Goal: Transaction & Acquisition: Purchase product/service

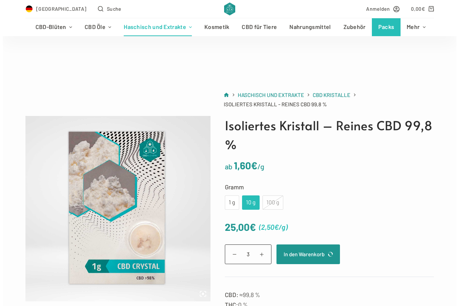
scroll to position [36, 0]
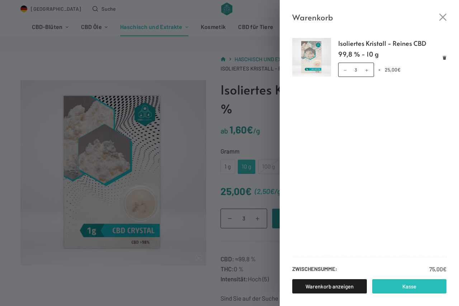
click at [406, 287] on link "Kasse" at bounding box center [409, 287] width 75 height 14
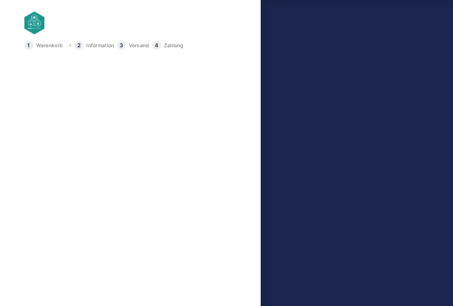
select select "DE-BE"
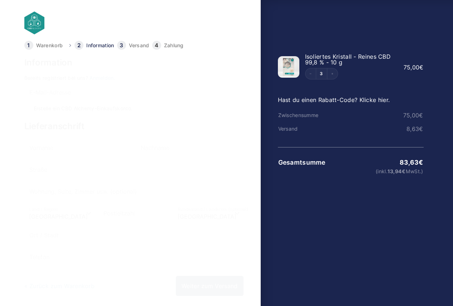
click at [103, 77] on link "Anmelden." at bounding box center [103, 78] width 26 height 6
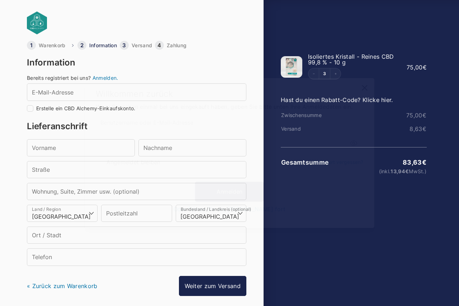
click at [371, 85] on icon at bounding box center [370, 85] width 10 height 10
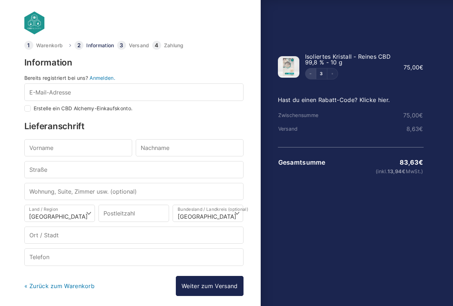
click at [310, 75] on icon "Decrement" at bounding box center [310, 73] width 3 height 3
click at [108, 78] on link "Anmelden." at bounding box center [103, 78] width 26 height 6
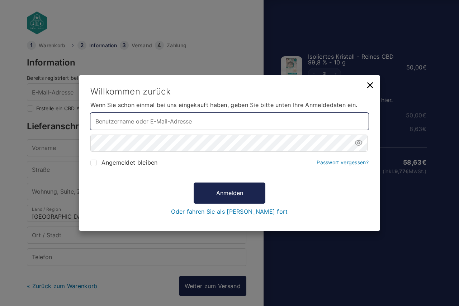
click at [169, 119] on input "Benutzername oder E-Mail-Adresse *" at bounding box center [229, 121] width 278 height 17
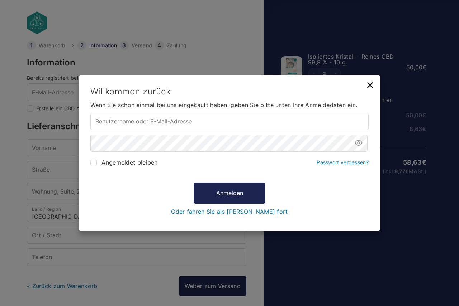
click at [370, 86] on icon at bounding box center [370, 85] width 6 height 6
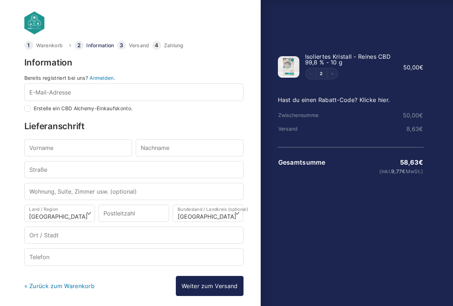
click at [29, 109] on input "Erstelle ein CBD Alchemy-Einkaufskonto." at bounding box center [27, 108] width 6 height 6
checkbox input "true"
click at [63, 147] on input "Vorname *" at bounding box center [78, 147] width 108 height 17
type input "Roland"
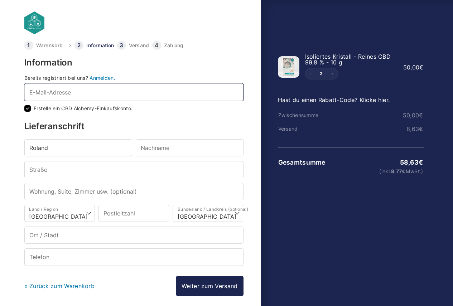
type input "rolandlange@gmail.com"
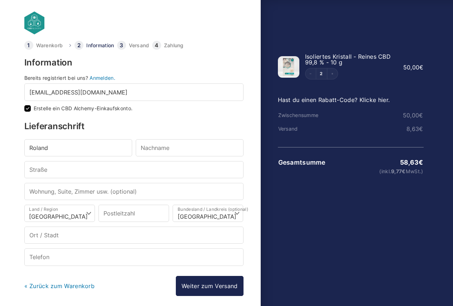
type input "Lange"
type input "Kurfürstendamm 182"
type input "10707"
type input "Berlin"
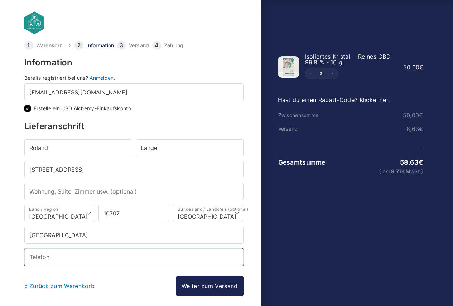
type input "+491774003553"
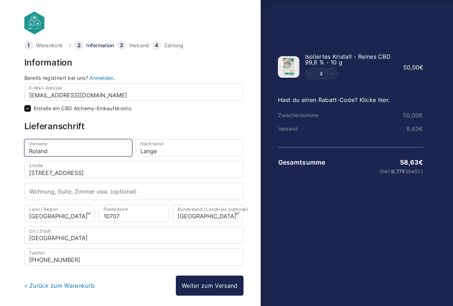
select select
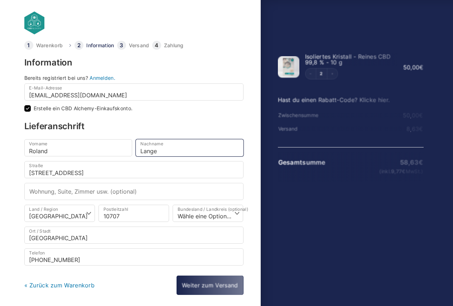
click at [139, 150] on input "Lange" at bounding box center [190, 147] width 108 height 17
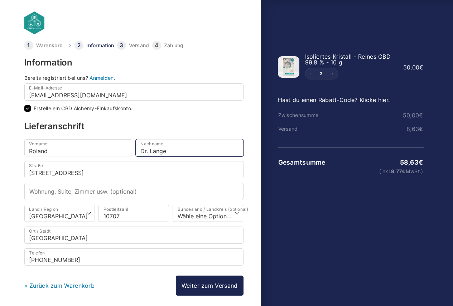
type input "Dr. Lange"
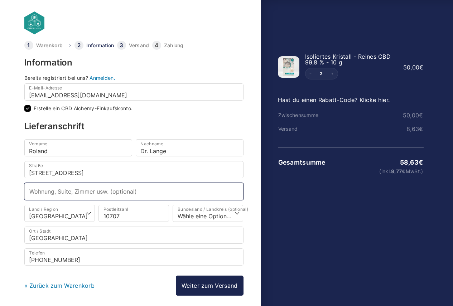
click at [104, 189] on input "Wohnung, Suite, Zimmer usw. (optional)" at bounding box center [133, 191] width 219 height 17
type input "MVZ Kurfürstendamm"
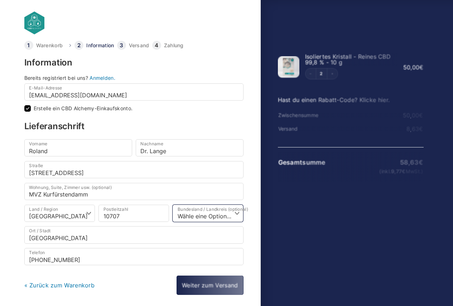
click at [176, 213] on select "Wähle eine Option… Baden-Württemberg Bayern Berlin Brandenburg Bremen Hamburg H…" at bounding box center [208, 213] width 71 height 17
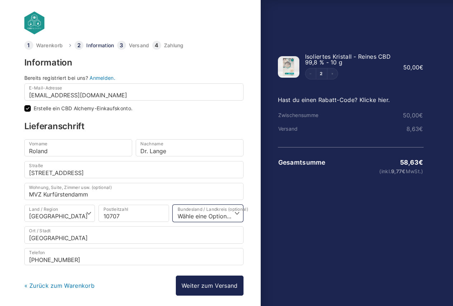
select select "DE-BE"
click at [173, 205] on select "Wähle eine Option… Baden-Württemberg Bayern Berlin Brandenburg Bremen Hamburg H…" at bounding box center [208, 213] width 71 height 17
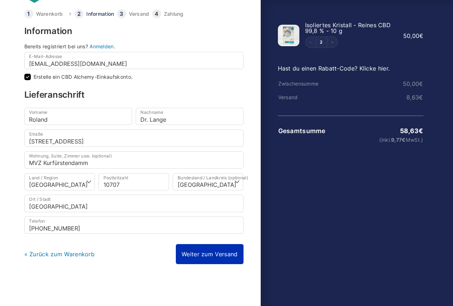
click at [204, 255] on link "Weiter zum Versand" at bounding box center [209, 254] width 67 height 20
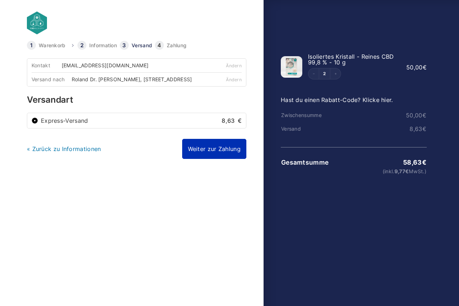
click at [215, 157] on link "Weiter zur Zahlung" at bounding box center [214, 149] width 64 height 20
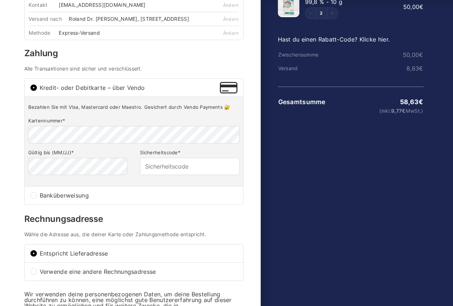
scroll to position [72, 0]
